Goal: Obtain resource: Download file/media

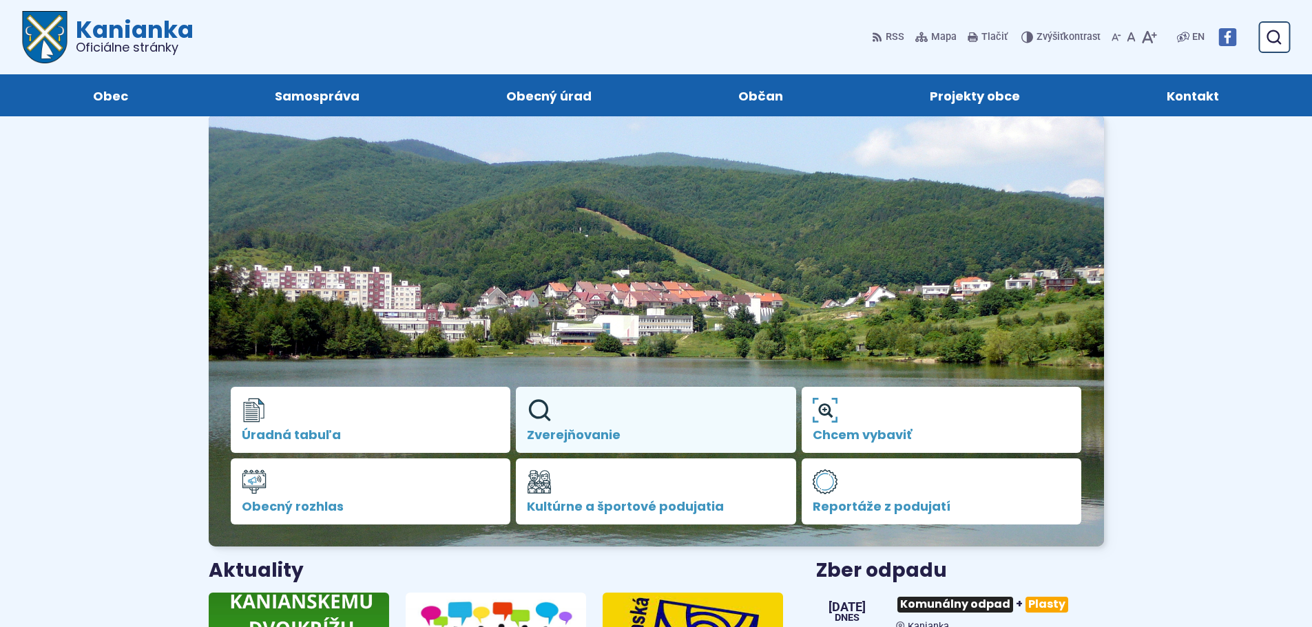
click at [592, 424] on link "Zverejňovanie" at bounding box center [656, 420] width 280 height 66
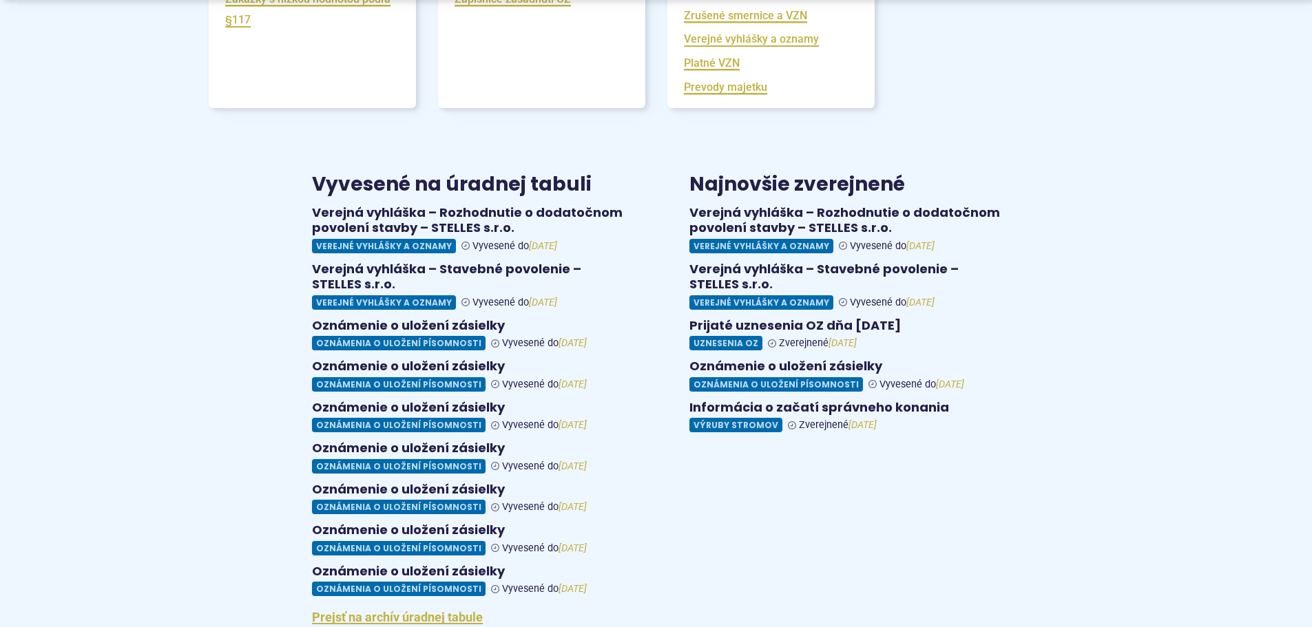
scroll to position [758, 0]
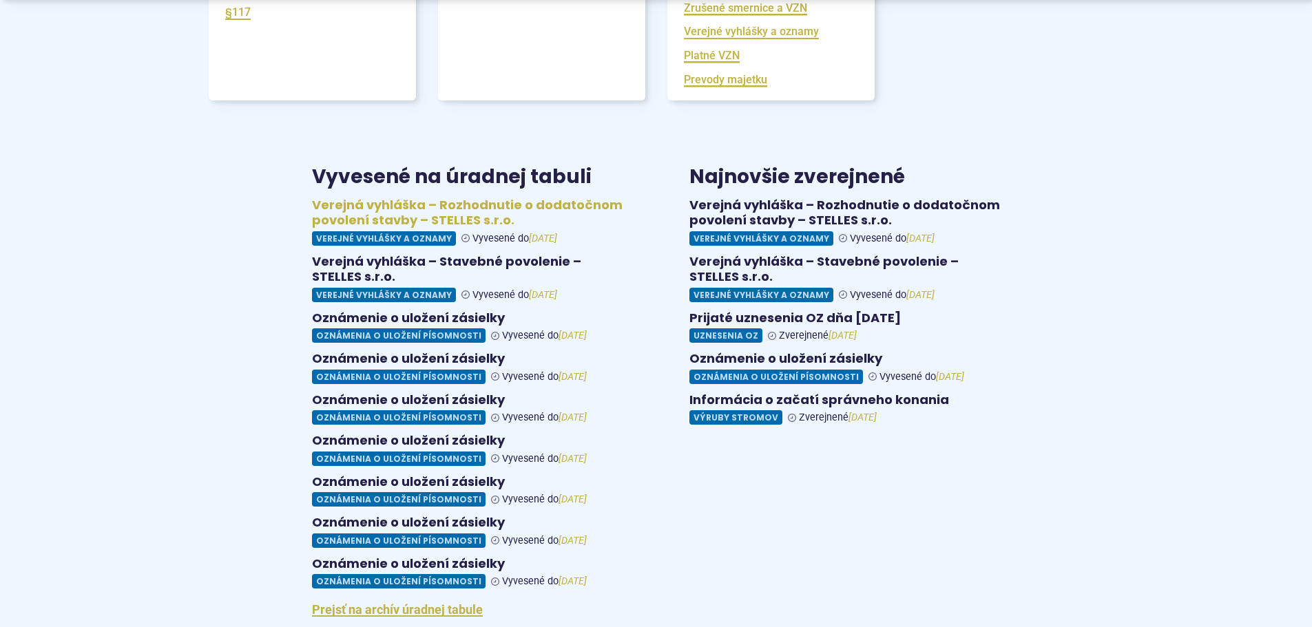
click at [470, 234] on figure at bounding box center [467, 222] width 311 height 48
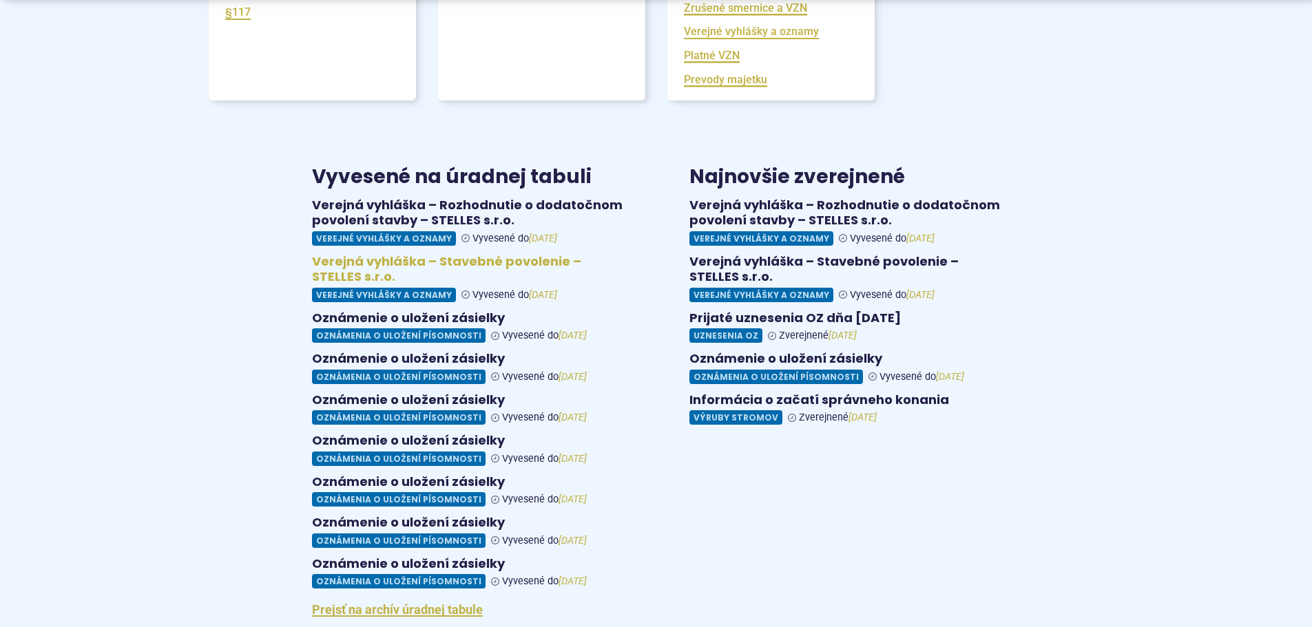
click at [377, 276] on figure at bounding box center [467, 278] width 311 height 48
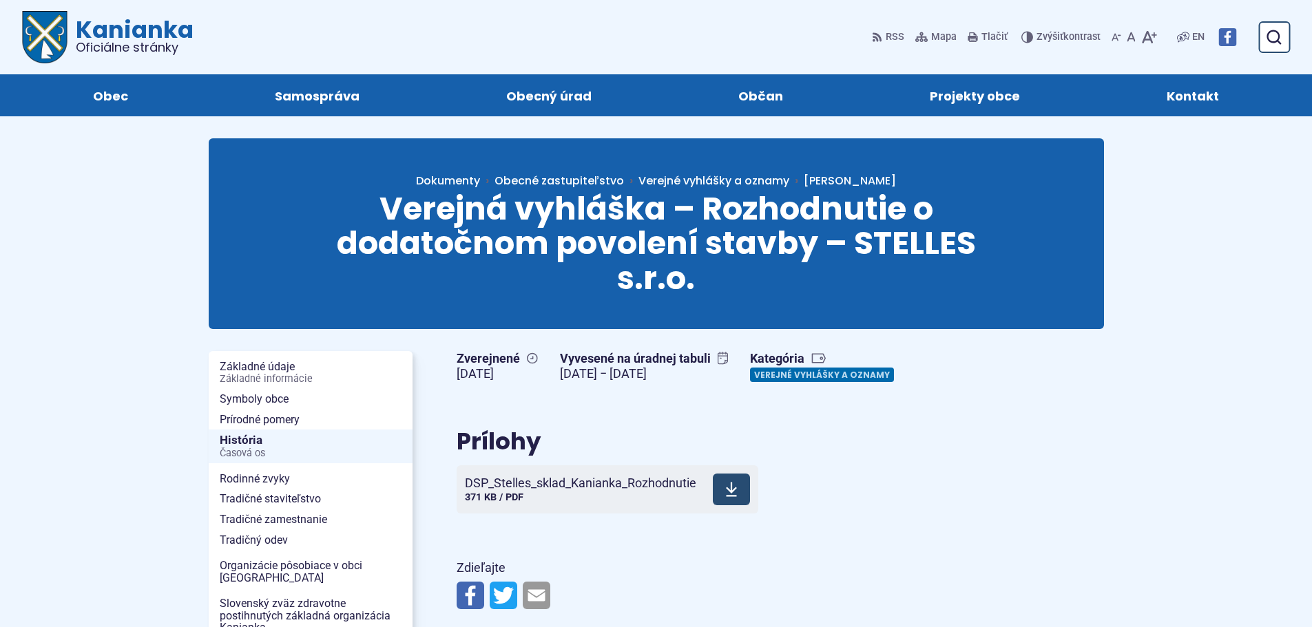
click at [736, 497] on use at bounding box center [731, 490] width 11 height 14
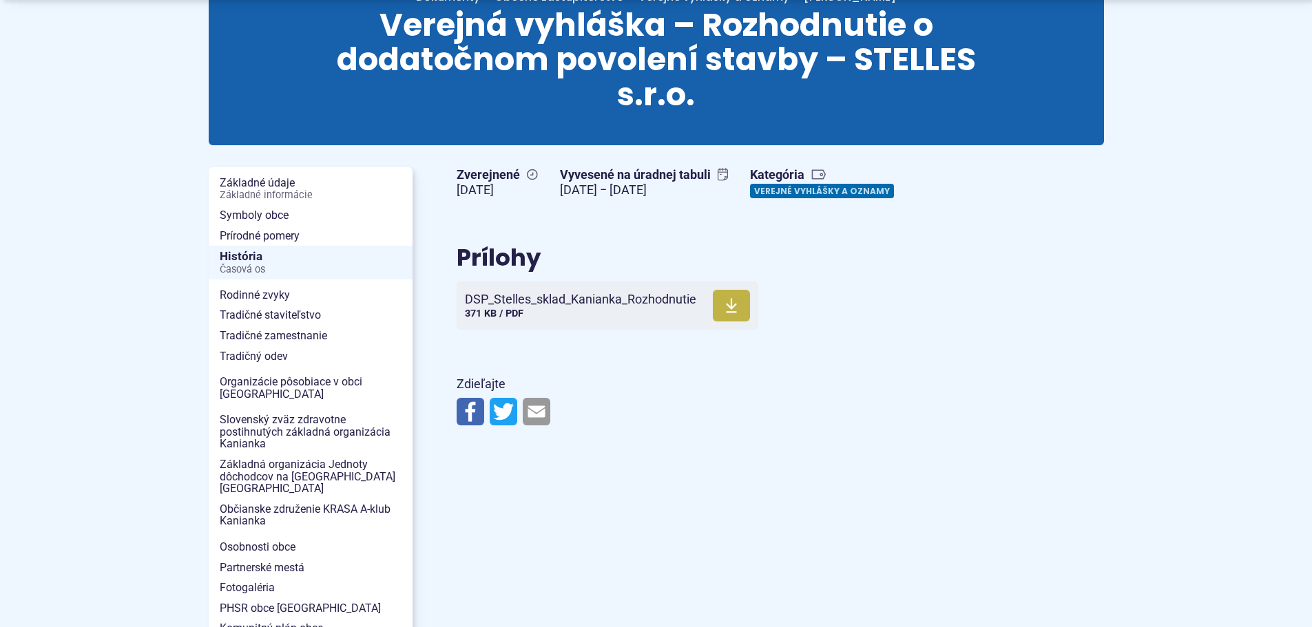
scroll to position [207, 0]
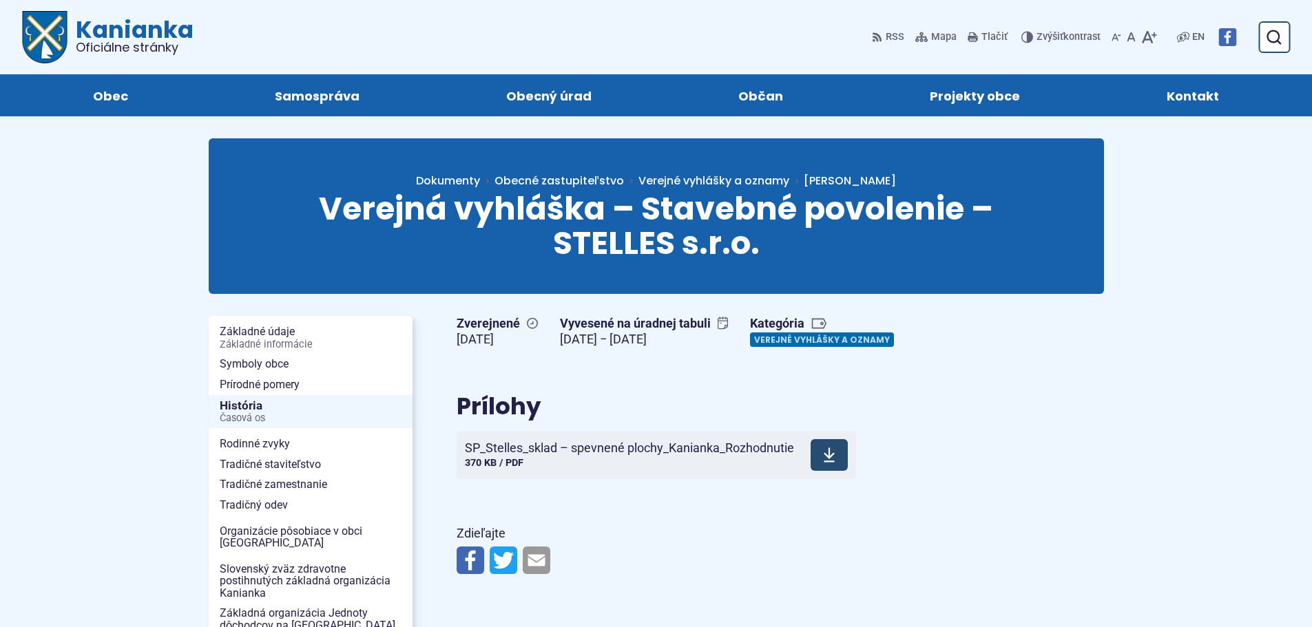
click at [838, 471] on span at bounding box center [829, 455] width 37 height 32
